Goal: Task Accomplishment & Management: Complete application form

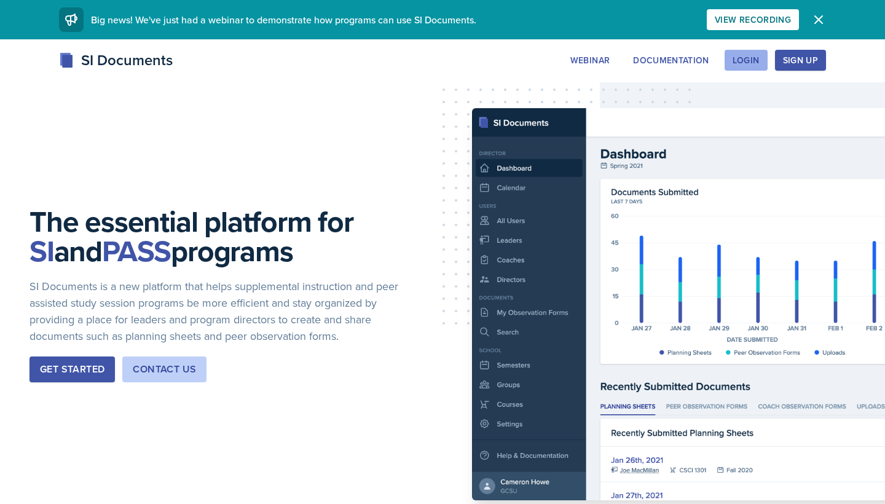
click at [739, 60] on div "Login" at bounding box center [745, 60] width 27 height 10
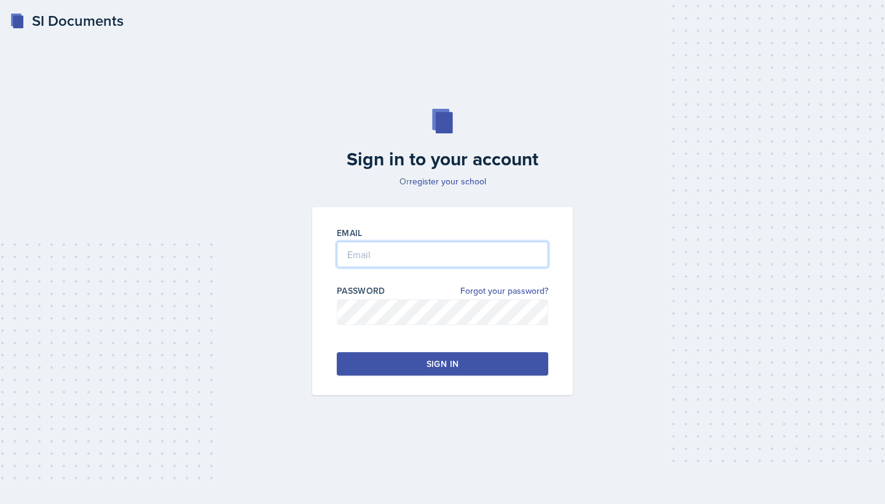
type input "[EMAIL_ADDRESS][DOMAIN_NAME]"
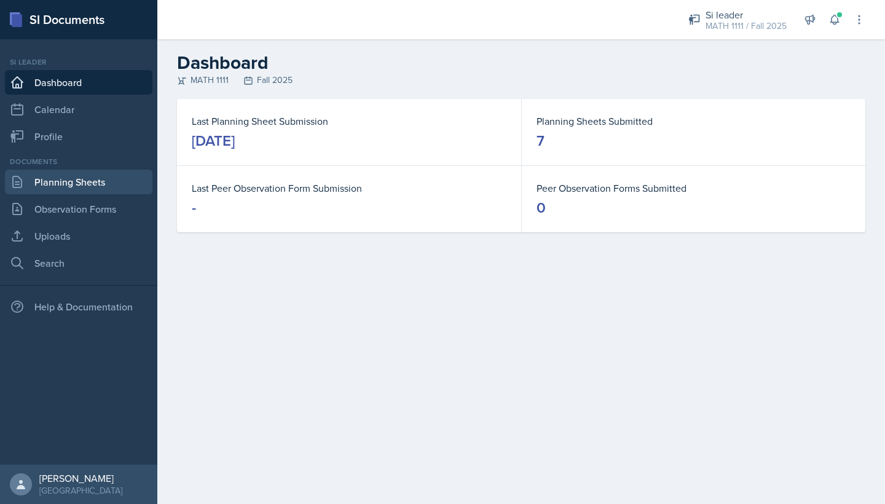
click at [80, 178] on link "Planning Sheets" at bounding box center [78, 182] width 147 height 25
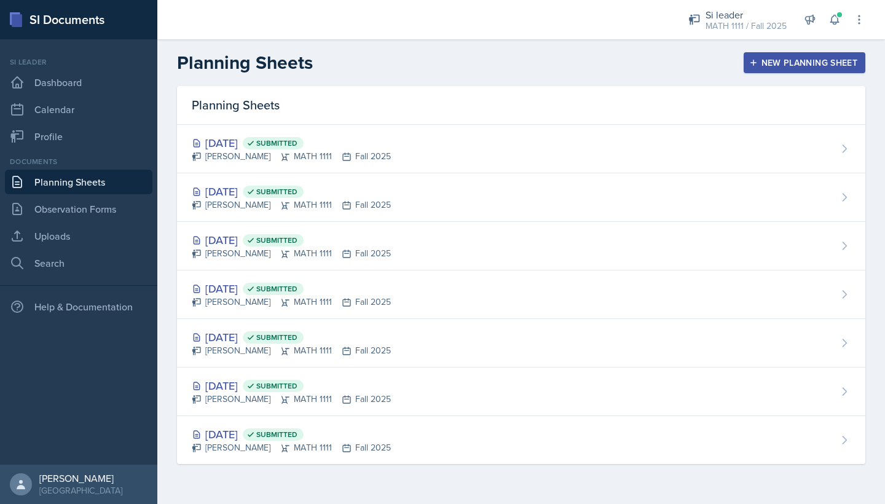
click at [780, 47] on header "Planning Sheets New Planning Sheet" at bounding box center [520, 62] width 727 height 47
click at [780, 52] on button "New Planning Sheet" at bounding box center [804, 62] width 122 height 21
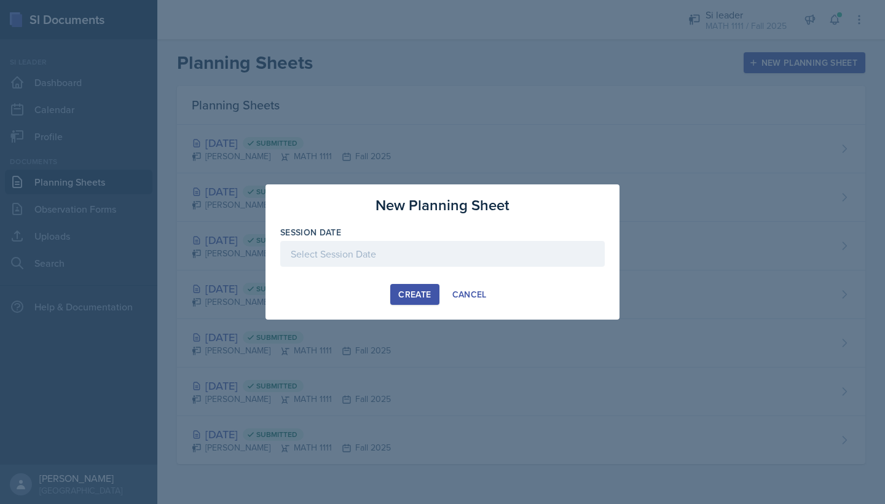
click at [445, 254] on div at bounding box center [442, 254] width 324 height 26
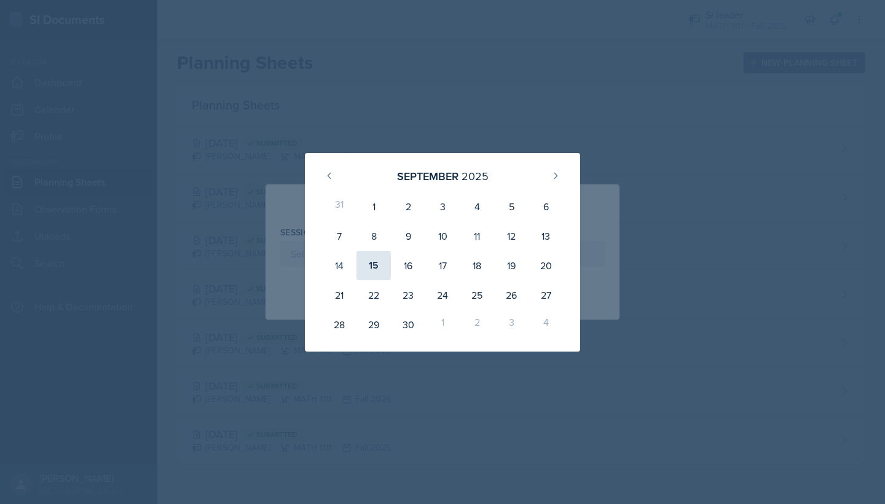
click at [370, 268] on div "15" at bounding box center [373, 265] width 34 height 29
type input "[DATE]"
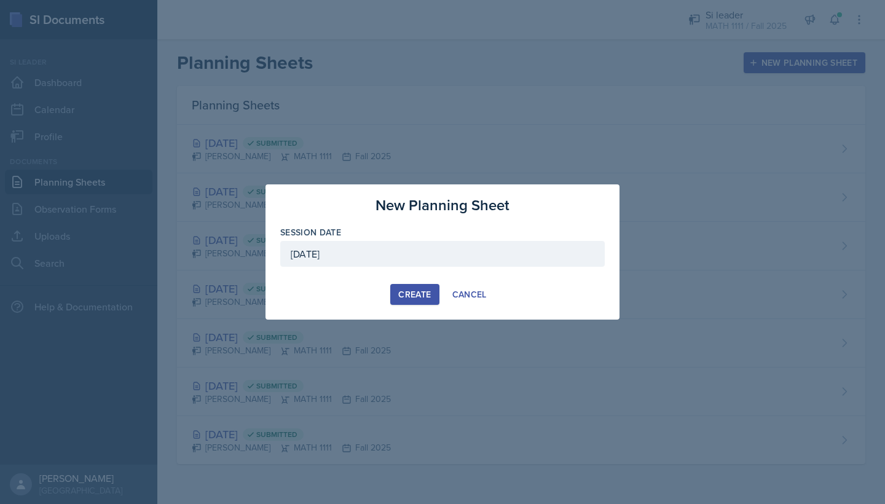
click at [395, 283] on div "New Planning Sheet Session Date [DATE] [DATE] 31 1 2 3 4 5 6 7 8 9 10 11 12 13 …" at bounding box center [442, 251] width 354 height 135
click at [397, 289] on button "Create" at bounding box center [414, 294] width 49 height 21
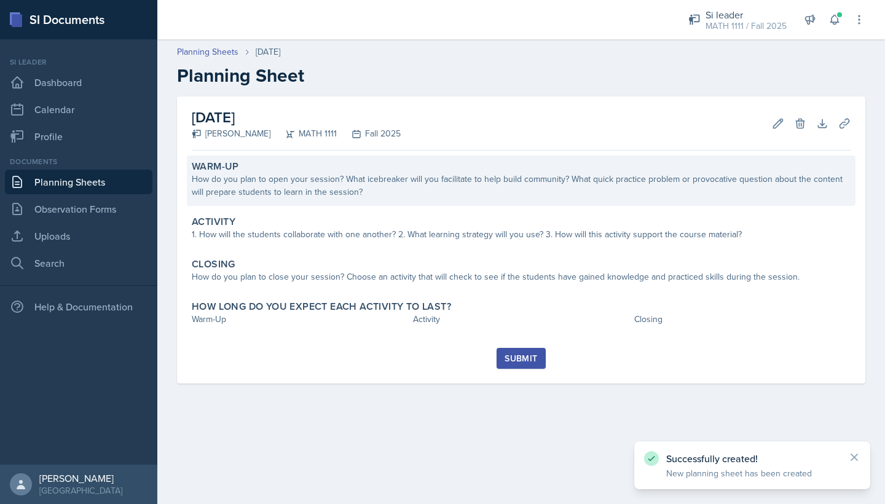
click at [415, 198] on div "How do you plan to open your session? What icebreaker will you facilitate to he…" at bounding box center [521, 186] width 659 height 26
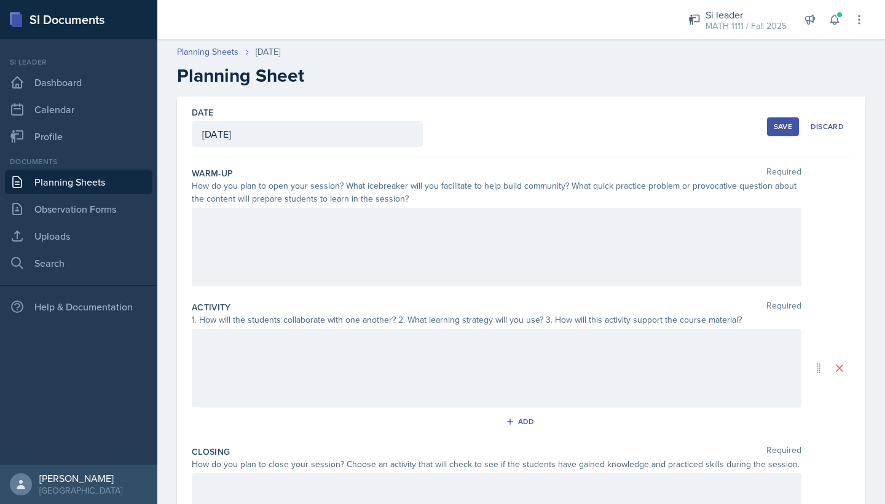
click at [357, 260] on div at bounding box center [496, 247] width 609 height 79
click at [357, 260] on div "Warm-up" at bounding box center [496, 247] width 609 height 79
click at [361, 259] on div "Warm-up" at bounding box center [496, 247] width 609 height 79
click at [324, 383] on div at bounding box center [496, 368] width 609 height 79
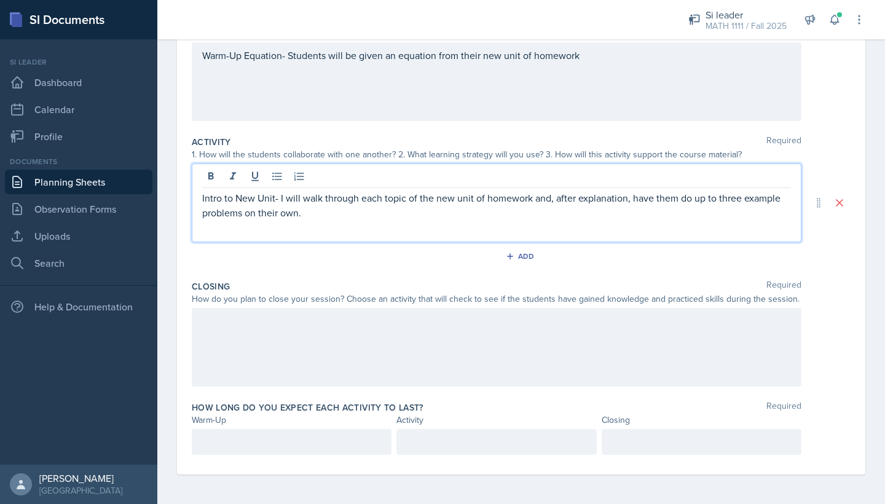
click at [316, 362] on div at bounding box center [496, 347] width 609 height 79
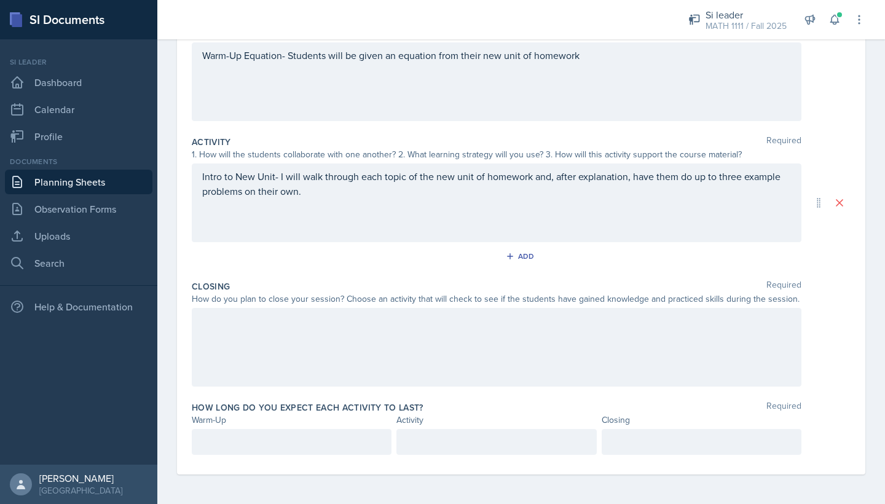
scroll to position [165, 0]
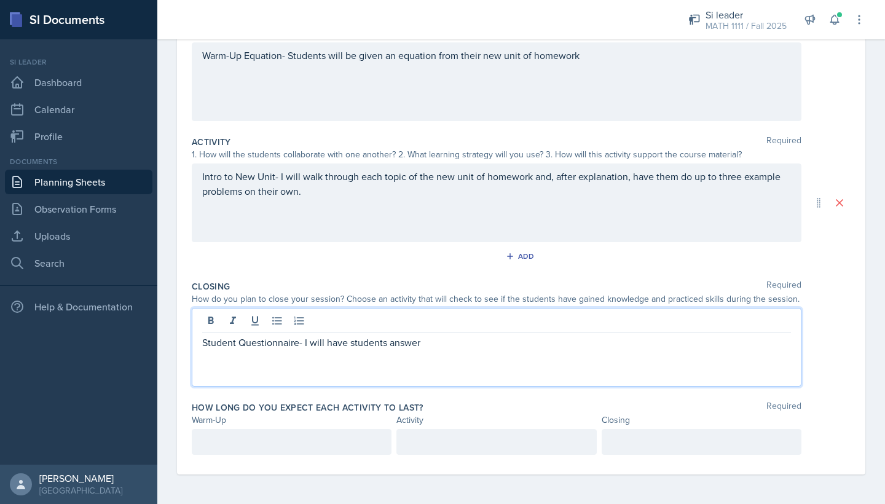
click at [348, 343] on p "Student Questionnaire- I will have students answer" at bounding box center [496, 342] width 589 height 15
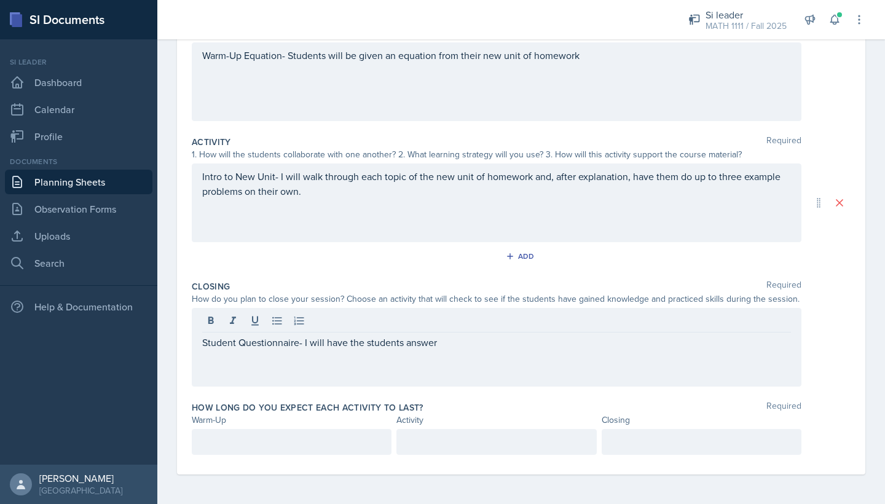
click at [471, 354] on div "Student Questionnaire- I will have the students answer" at bounding box center [496, 347] width 609 height 79
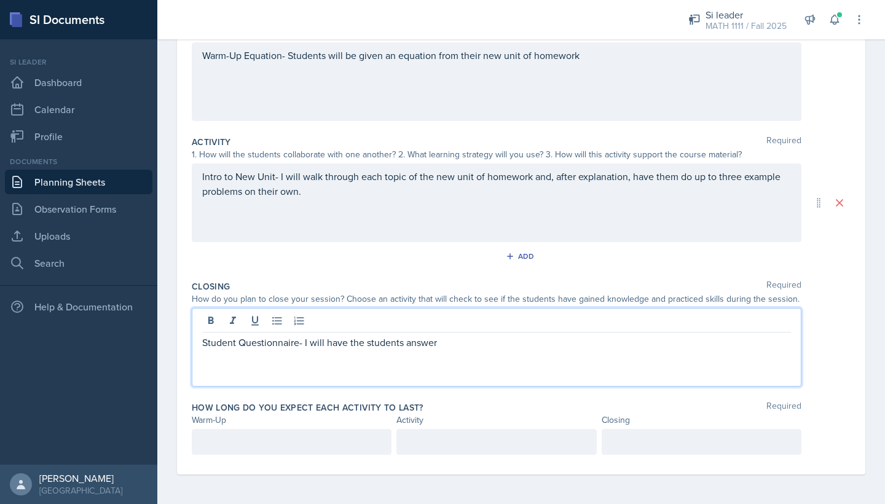
click at [471, 345] on p "Student Questionnaire- I will have the students answer" at bounding box center [496, 342] width 589 height 15
click at [418, 366] on div "Student Questionnaire- I will have the students answer different questions from…" at bounding box center [496, 347] width 609 height 79
click at [359, 362] on p "Student Questionnaire- I will have the students answer different questions from…" at bounding box center [496, 349] width 589 height 29
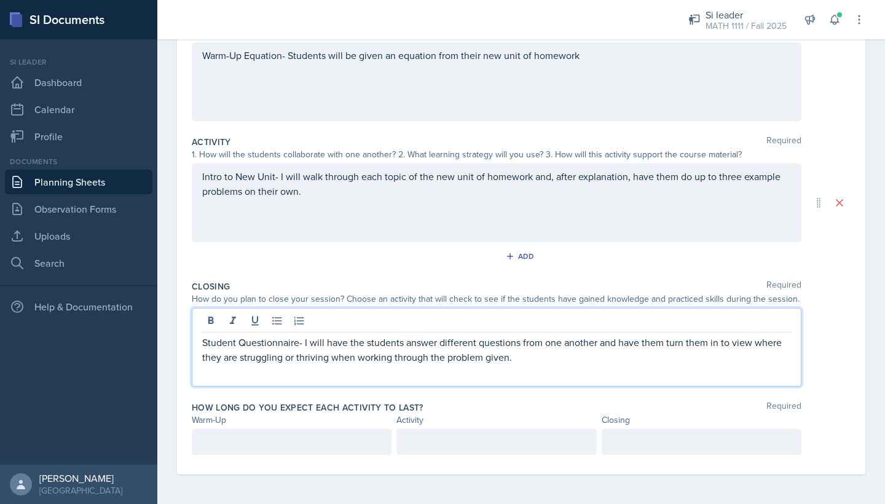
click at [206, 438] on div at bounding box center [292, 442] width 200 height 26
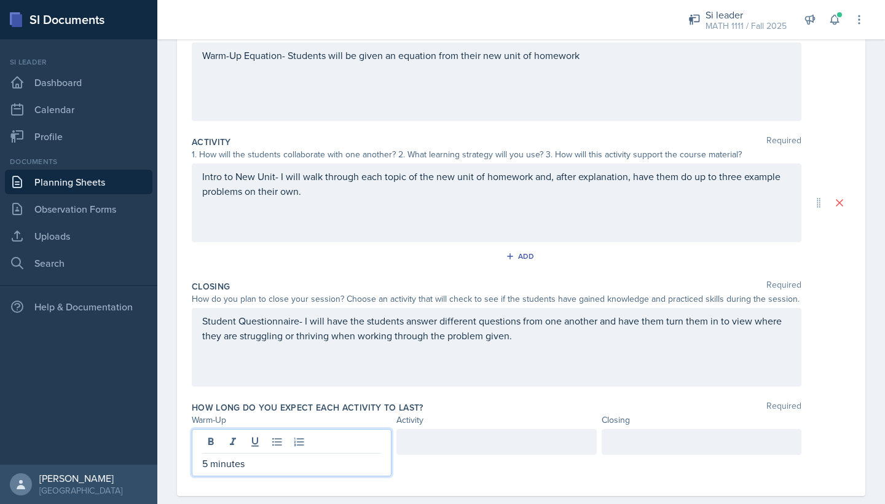
click at [416, 456] on div at bounding box center [496, 452] width 200 height 47
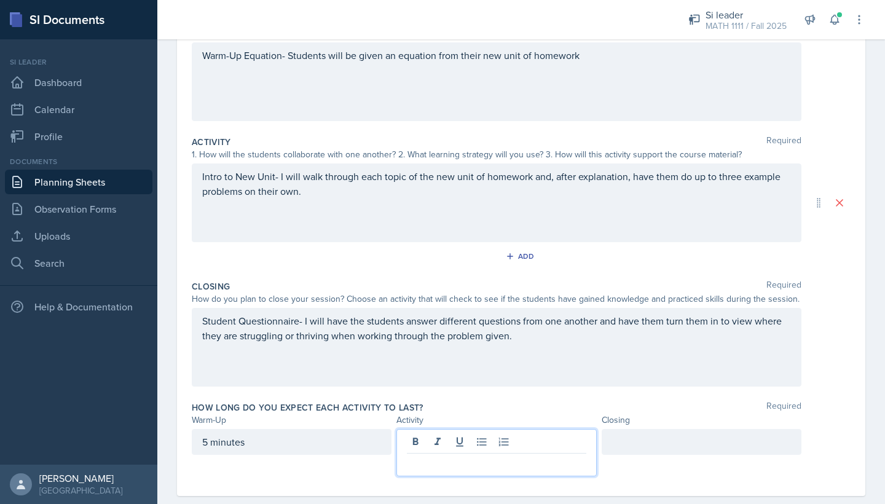
click at [416, 446] on div at bounding box center [496, 452] width 200 height 47
click at [655, 442] on div at bounding box center [701, 442] width 200 height 26
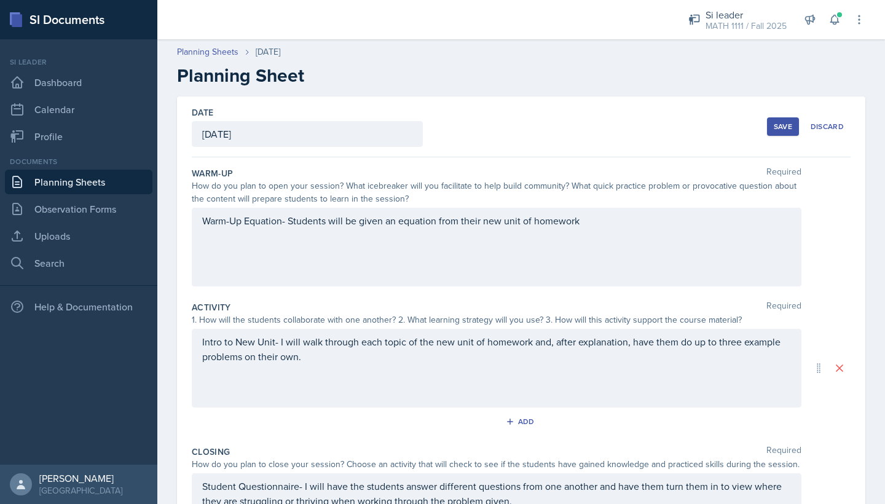
scroll to position [0, 0]
click at [784, 122] on div "Save" at bounding box center [782, 127] width 18 height 10
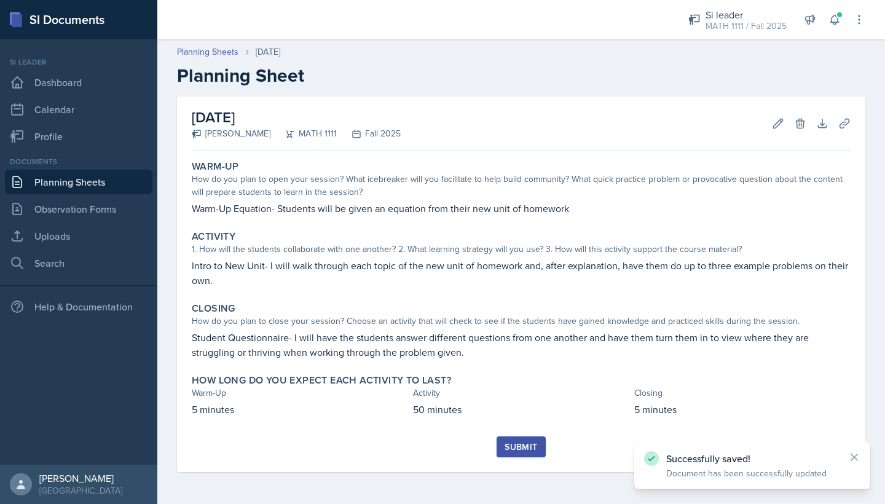
click at [525, 436] on button "Submit" at bounding box center [520, 446] width 49 height 21
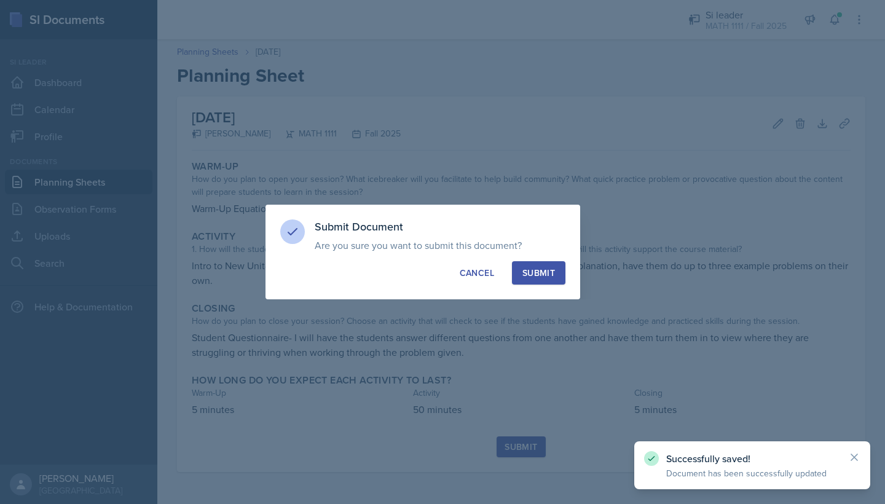
click at [549, 280] on button "Submit" at bounding box center [538, 272] width 53 height 23
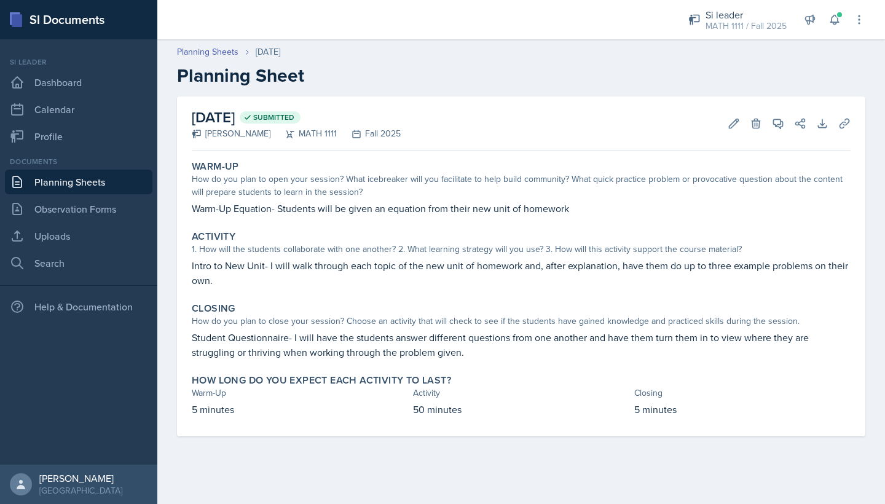
click at [55, 186] on link "Planning Sheets" at bounding box center [78, 182] width 147 height 25
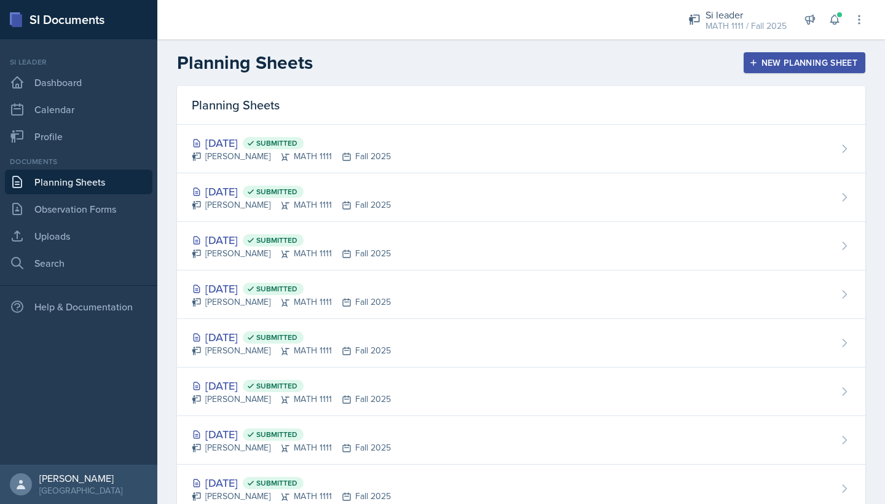
click at [761, 60] on div "New Planning Sheet" at bounding box center [804, 63] width 106 height 10
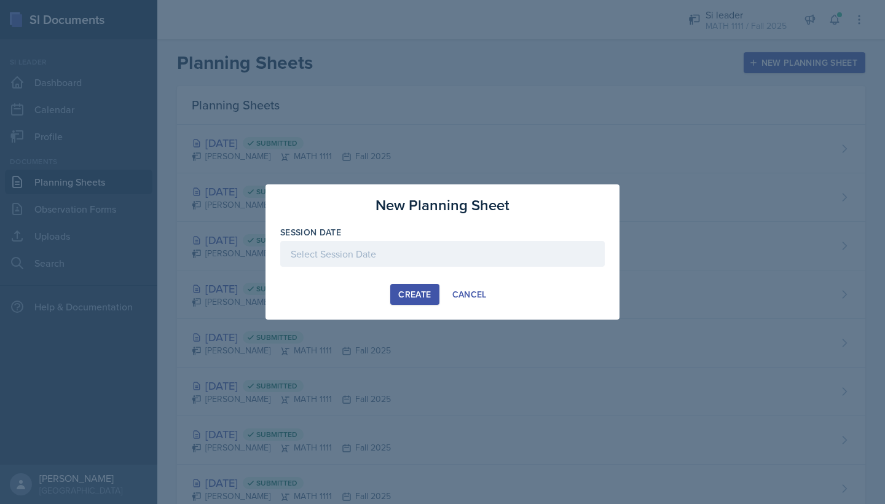
click at [418, 256] on div at bounding box center [442, 254] width 324 height 26
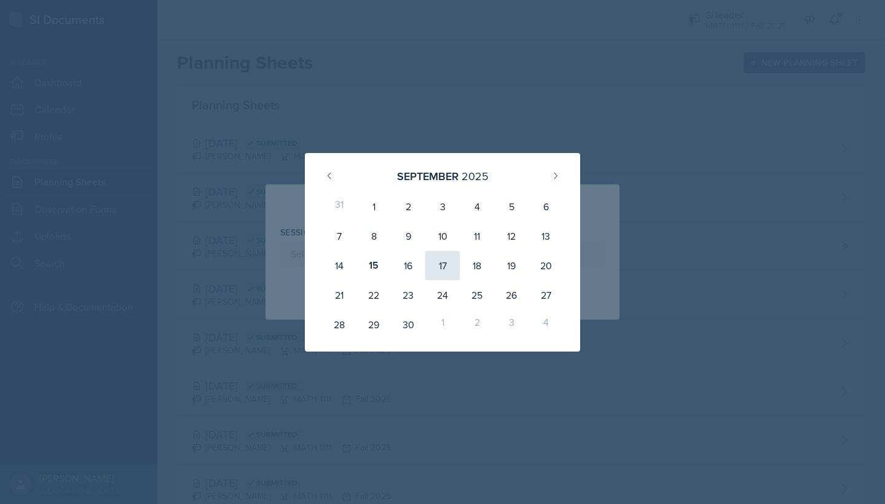
click at [444, 273] on div "17" at bounding box center [442, 265] width 34 height 29
type input "[DATE]"
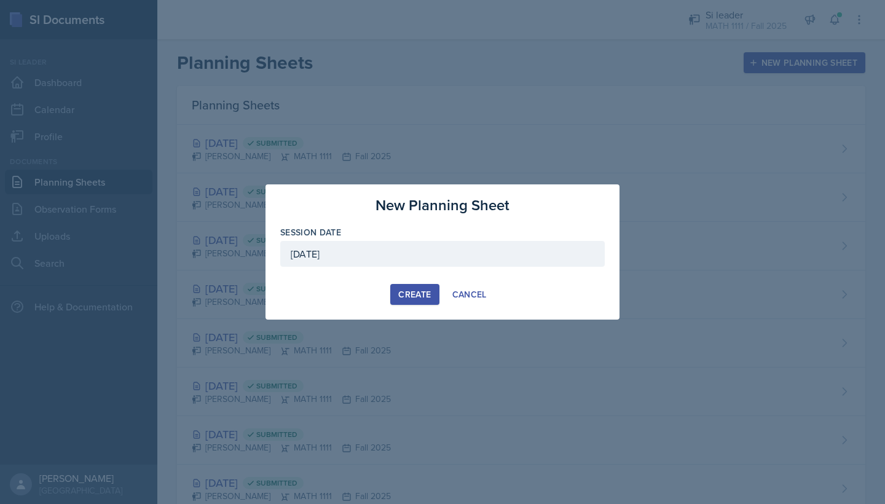
click at [431, 290] on div "Create" at bounding box center [414, 294] width 33 height 10
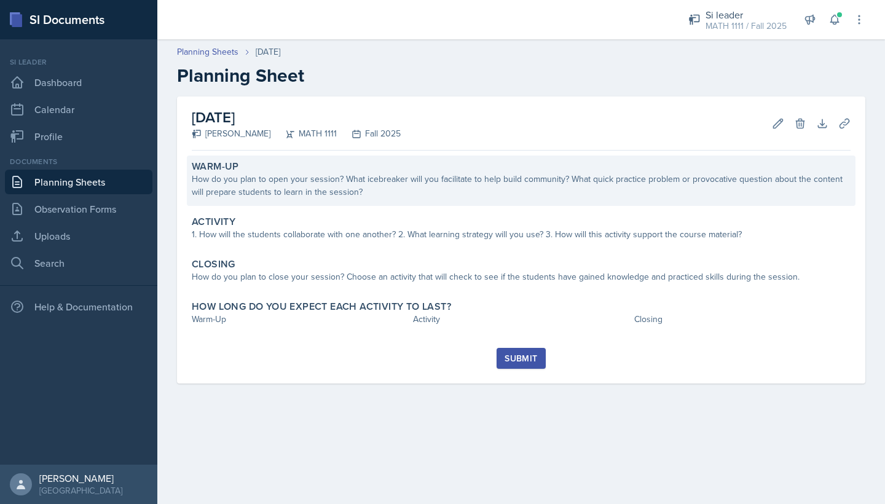
click at [424, 192] on div "How do you plan to open your session? What icebreaker will you facilitate to he…" at bounding box center [521, 186] width 659 height 26
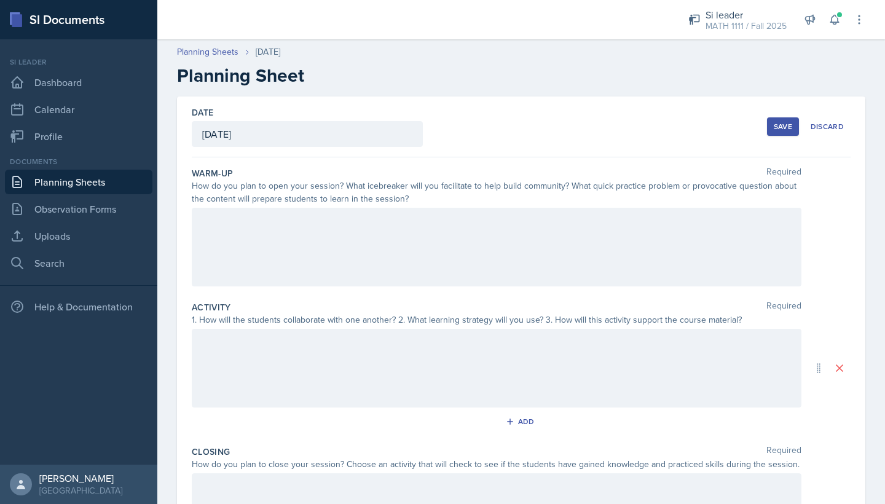
click at [364, 249] on div at bounding box center [496, 247] width 609 height 79
click at [474, 354] on div at bounding box center [496, 368] width 609 height 79
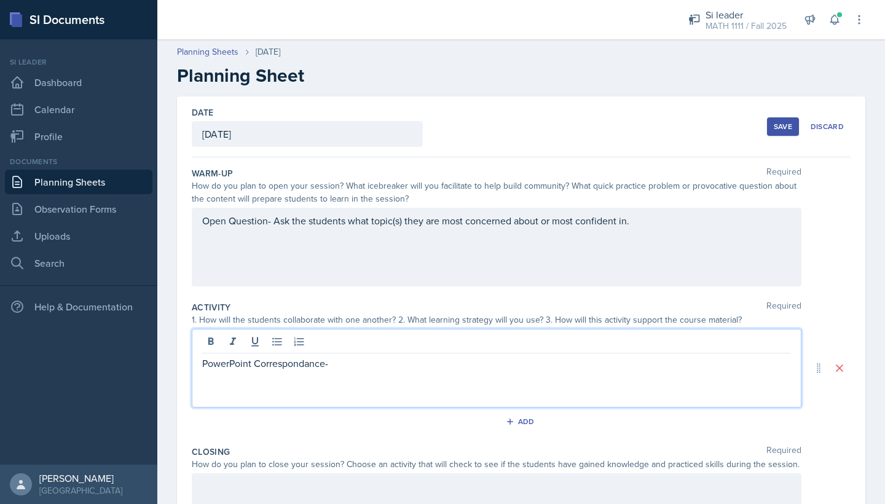
click at [303, 367] on p "PowerPoint Correspondance-" at bounding box center [496, 363] width 589 height 15
click at [337, 362] on p "PowerPoint Correspondance-" at bounding box center [496, 363] width 589 height 15
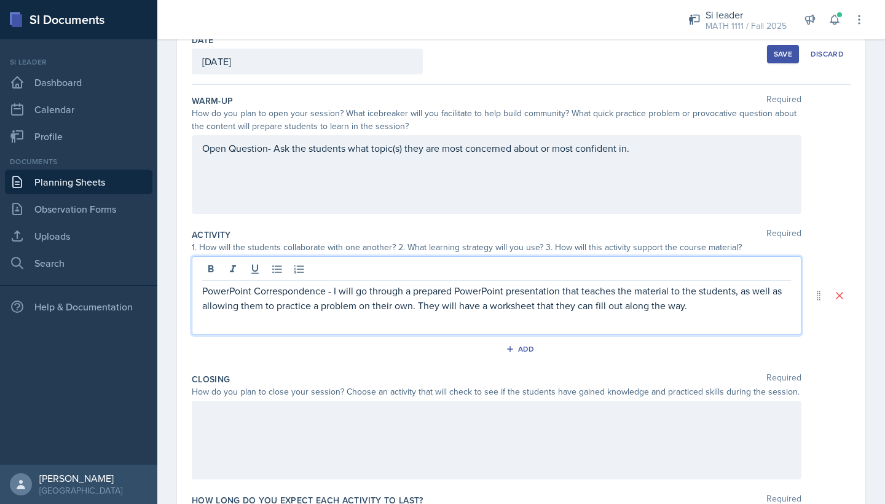
scroll to position [101, 0]
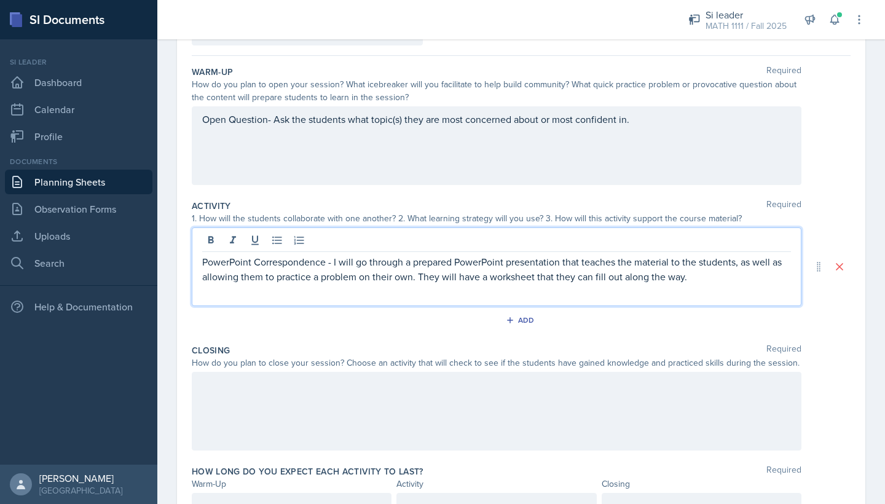
click at [389, 388] on div at bounding box center [496, 411] width 609 height 79
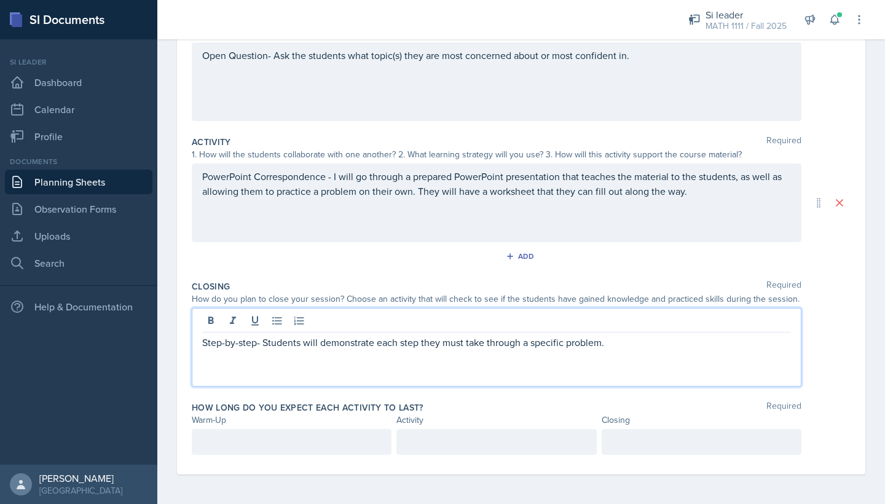
scroll to position [165, 0]
click at [208, 454] on div at bounding box center [292, 442] width 200 height 26
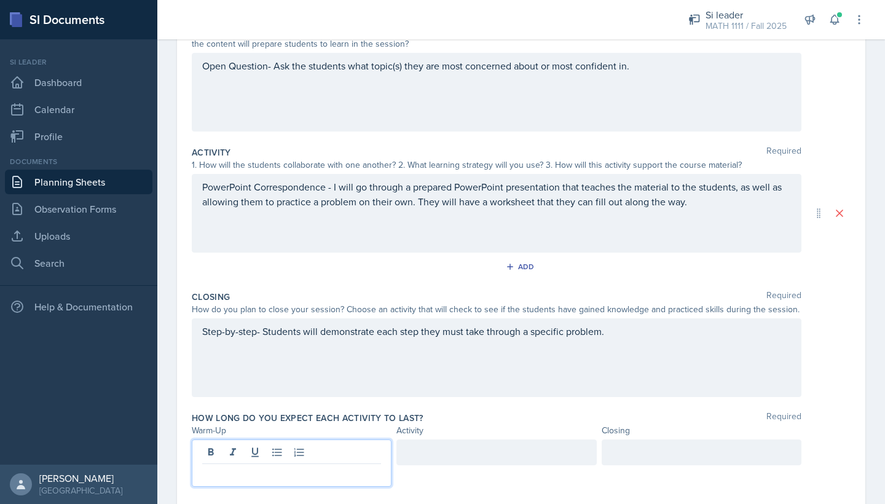
scroll to position [155, 0]
click at [413, 448] on div at bounding box center [496, 452] width 200 height 26
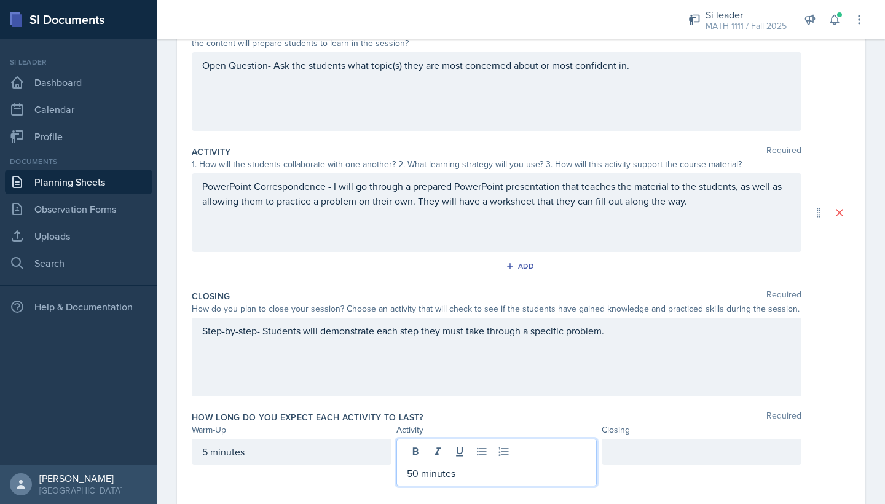
click at [680, 463] on div at bounding box center [701, 452] width 200 height 26
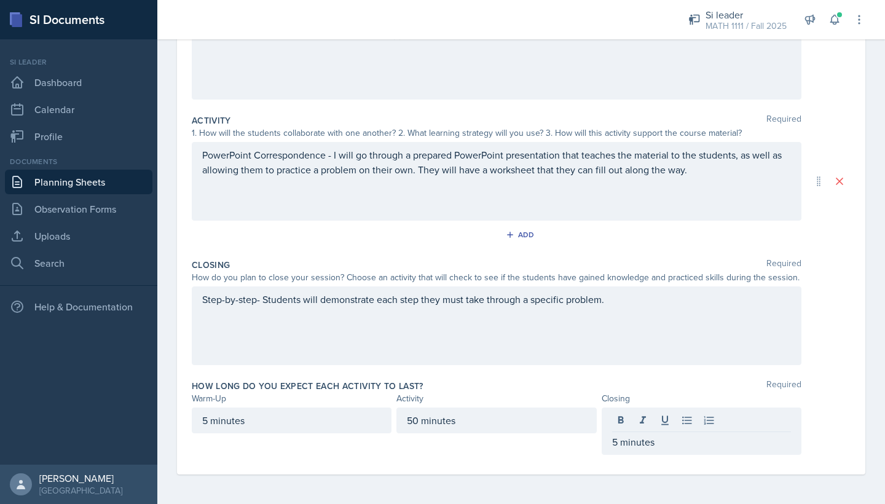
click at [818, 458] on div "How long do you expect each activity to last? Required Warm-Up Activity Closing…" at bounding box center [521, 420] width 659 height 90
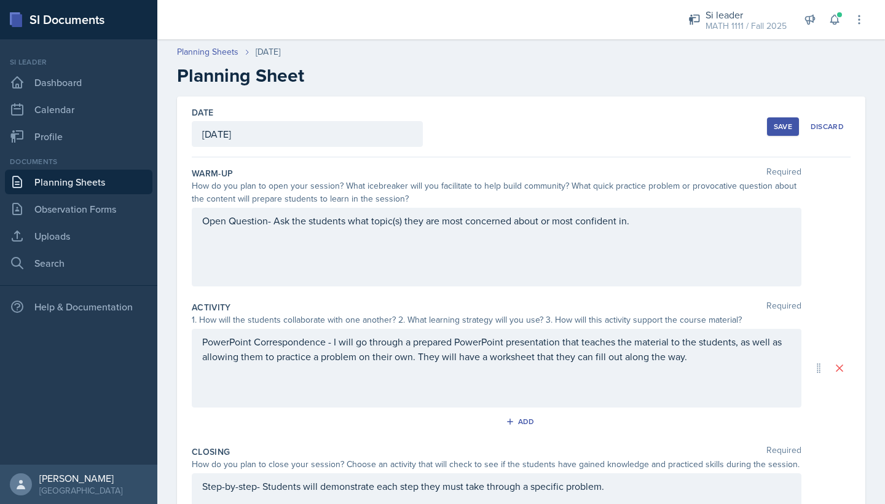
scroll to position [0, 0]
click at [795, 117] on div "Save Discard" at bounding box center [809, 126] width 84 height 28
click at [787, 120] on button "Save" at bounding box center [783, 126] width 32 height 18
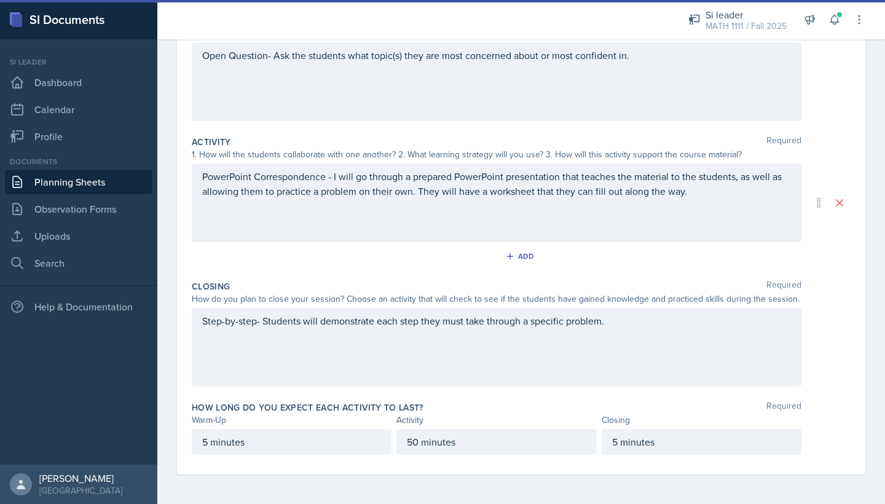
scroll to position [166, 0]
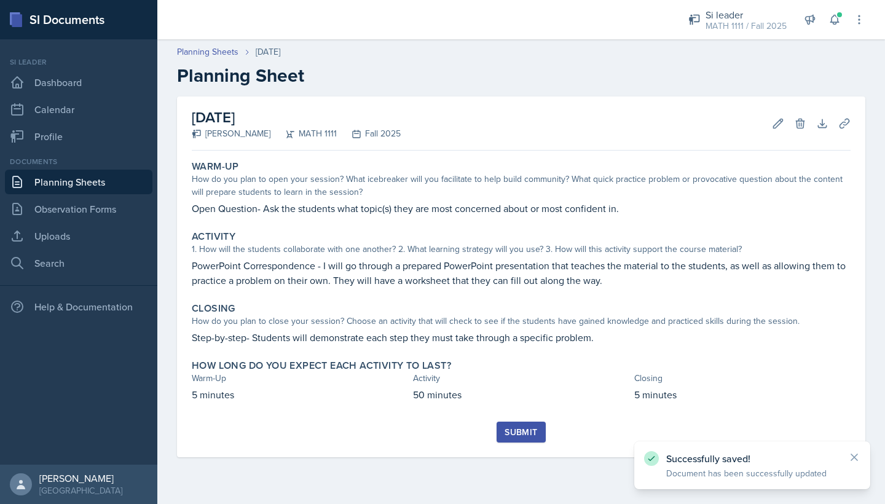
click at [536, 253] on div "Warm-Up How do you plan to open your session? What icebreaker will you facilita…" at bounding box center [521, 288] width 659 height 266
click at [526, 421] on button "Submit" at bounding box center [520, 431] width 49 height 21
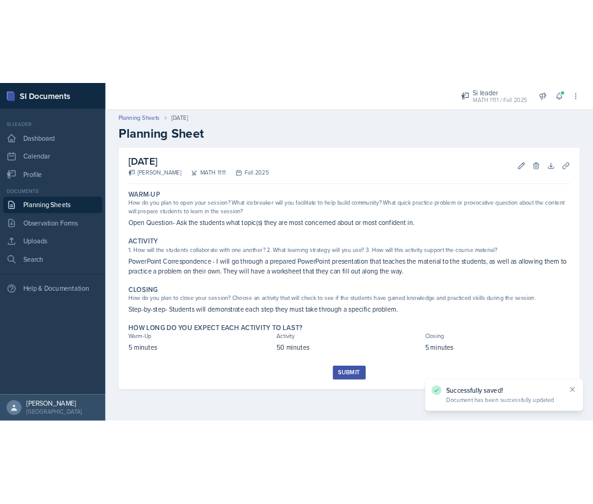
scroll to position [0, 0]
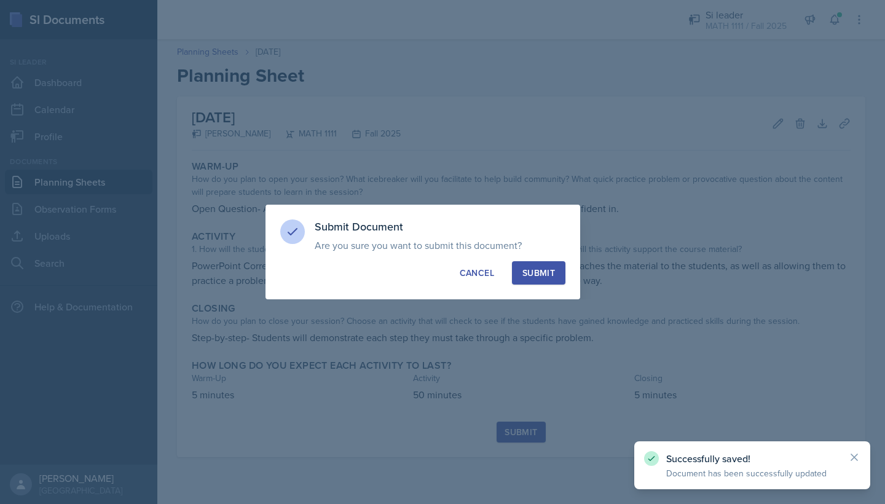
click at [528, 273] on div "Submit" at bounding box center [538, 273] width 33 height 12
